Goal: Task Accomplishment & Management: Manage account settings

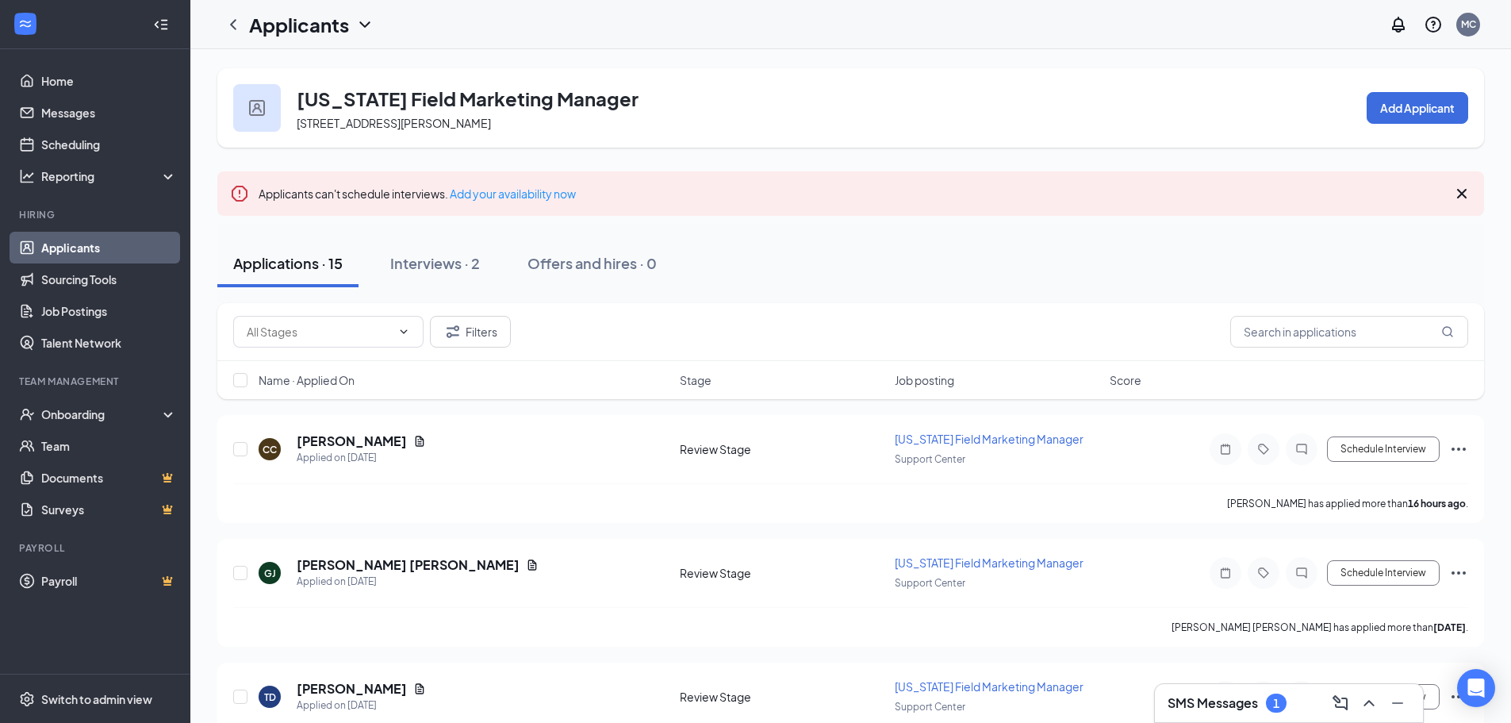
click at [106, 247] on link "Applicants" at bounding box center [109, 248] width 136 height 32
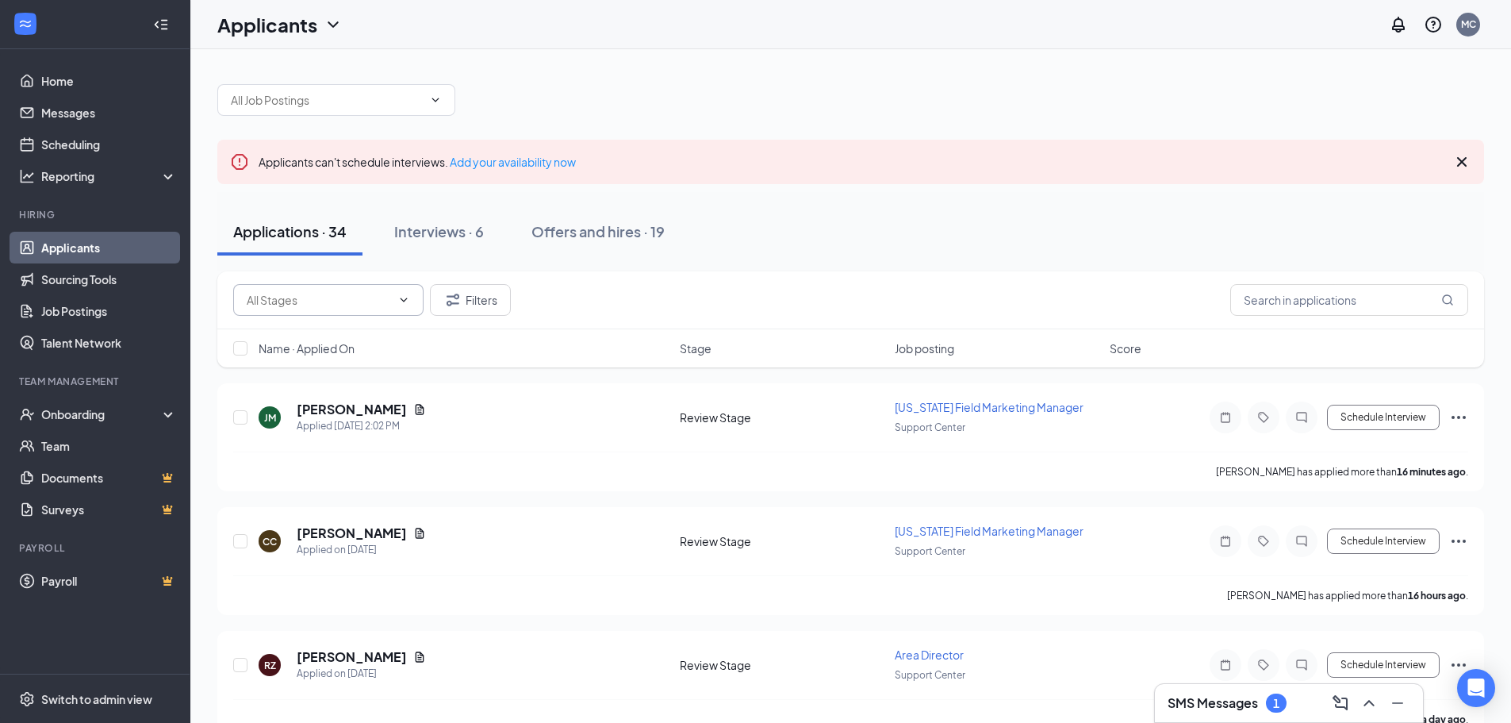
click at [321, 300] on input "text" at bounding box center [319, 299] width 144 height 17
click at [321, 86] on span at bounding box center [336, 100] width 238 height 32
click at [321, 84] on span at bounding box center [336, 100] width 238 height 32
click at [321, 96] on input "text" at bounding box center [327, 99] width 192 height 17
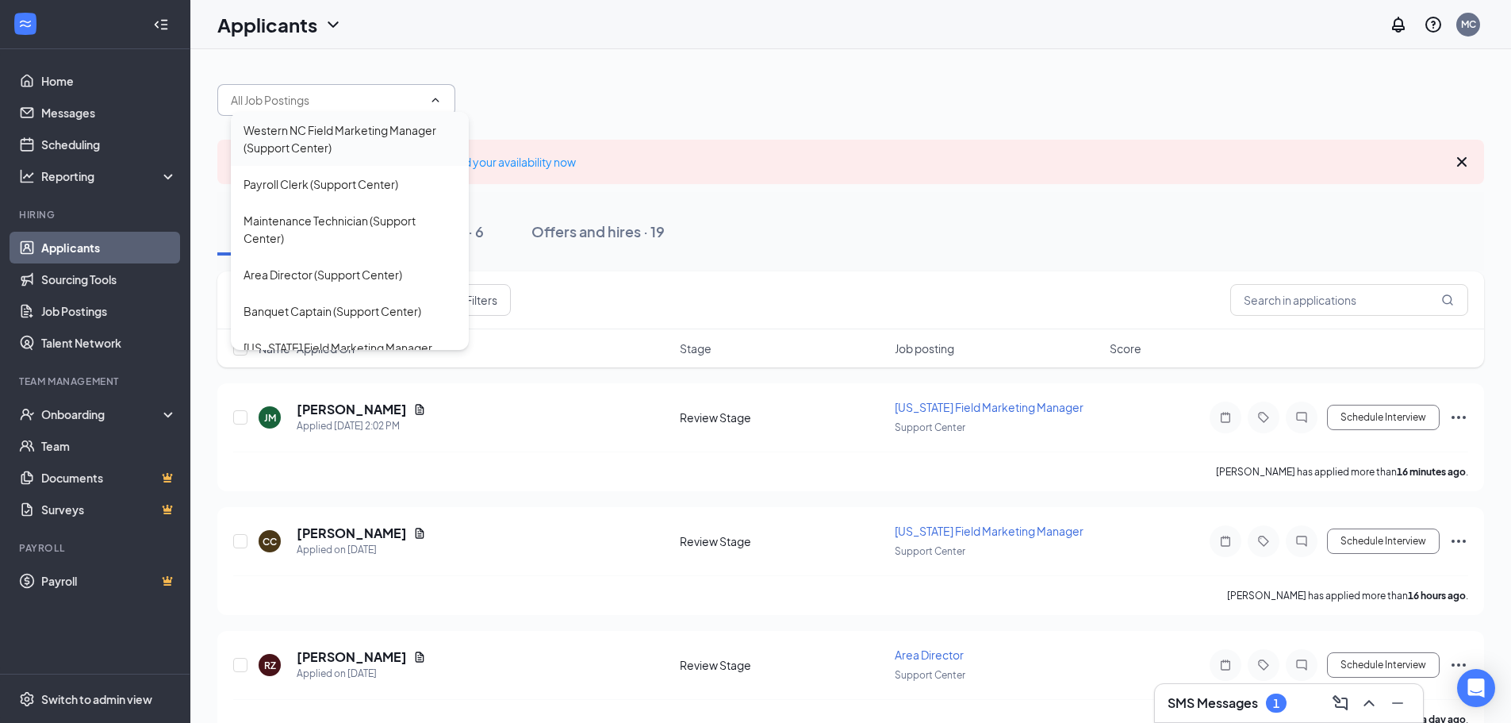
click at [382, 142] on div "Western NC Field Marketing Manager (Support Center)" at bounding box center [350, 138] width 213 height 35
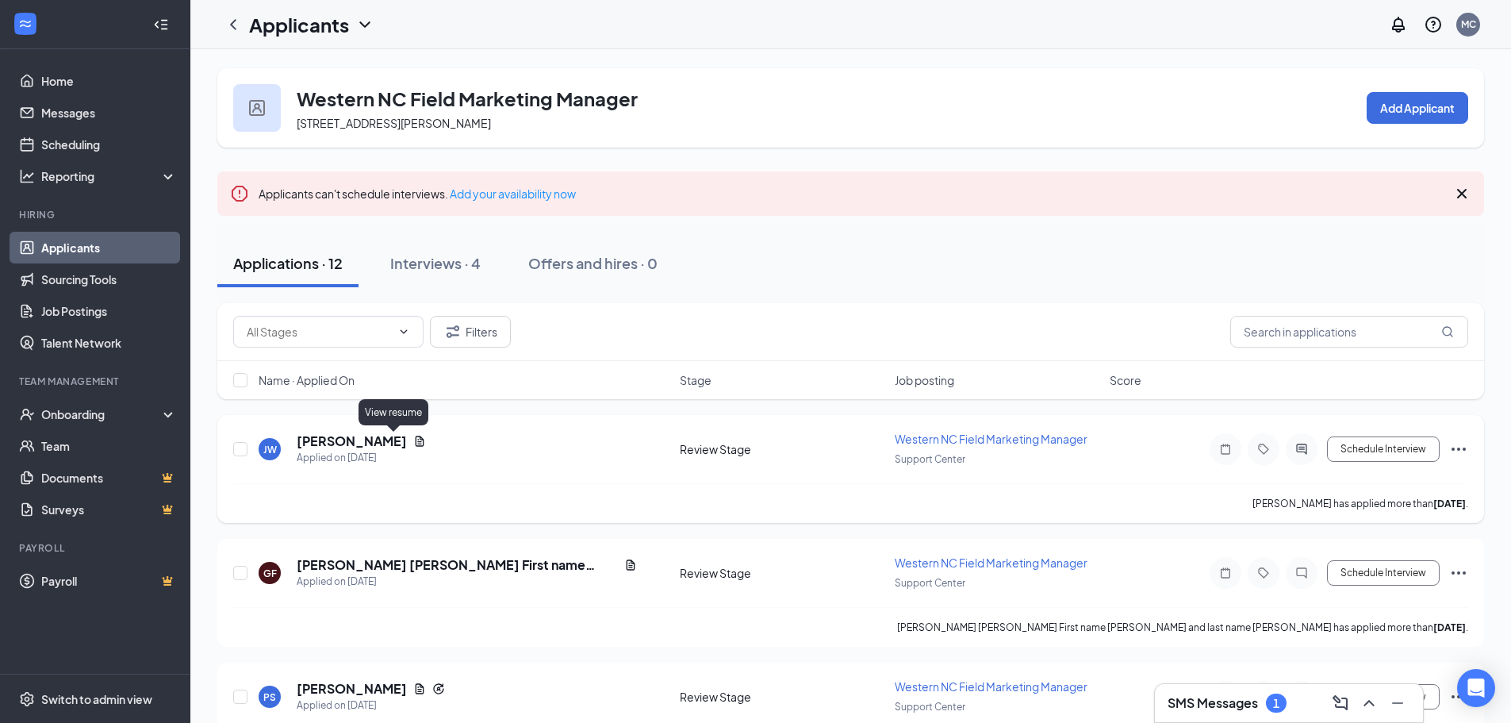
click at [416, 438] on icon "Document" at bounding box center [420, 441] width 9 height 10
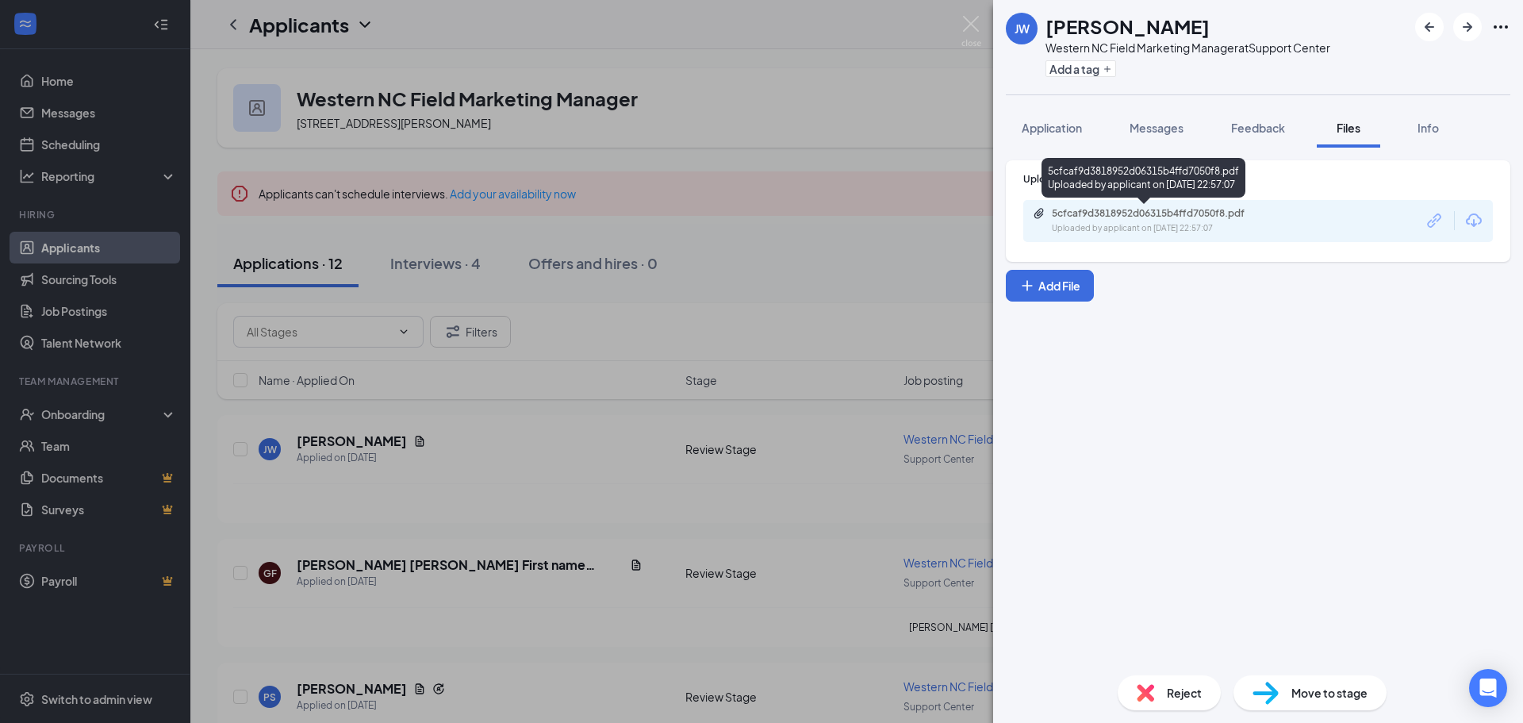
click at [1104, 213] on div "5cfcaf9d3818952d06315b4ffd7050f8.pdf" at bounding box center [1163, 213] width 222 height 13
